Goal: Task Accomplishment & Management: Manage account settings

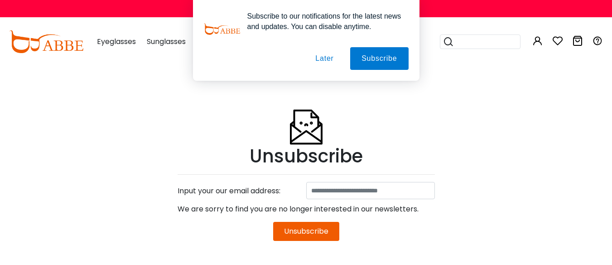
type input "**********"
click at [421, 125] on div "Unsubscribe Input your our email address: We are sorry to find you are no longe…" at bounding box center [306, 163] width 272 height 197
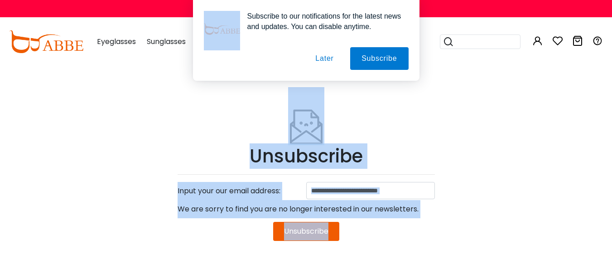
drag, startPoint x: 435, startPoint y: 86, endPoint x: 445, endPoint y: 58, distance: 30.0
click at [449, 48] on div "Subscribe to our notifications for the latest news and updates. You can disable…" at bounding box center [306, 40] width 612 height 81
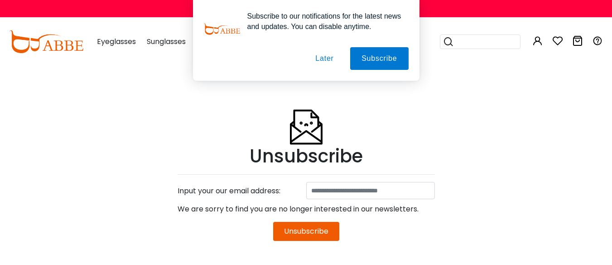
click at [457, 37] on div "Subscribe to our notifications for the latest news and updates. You can disable…" at bounding box center [306, 40] width 612 height 81
click at [477, 7] on div "Subscribe to our notifications for the latest news and updates. You can disable…" at bounding box center [306, 40] width 612 height 81
